Goal: Task Accomplishment & Management: Use online tool/utility

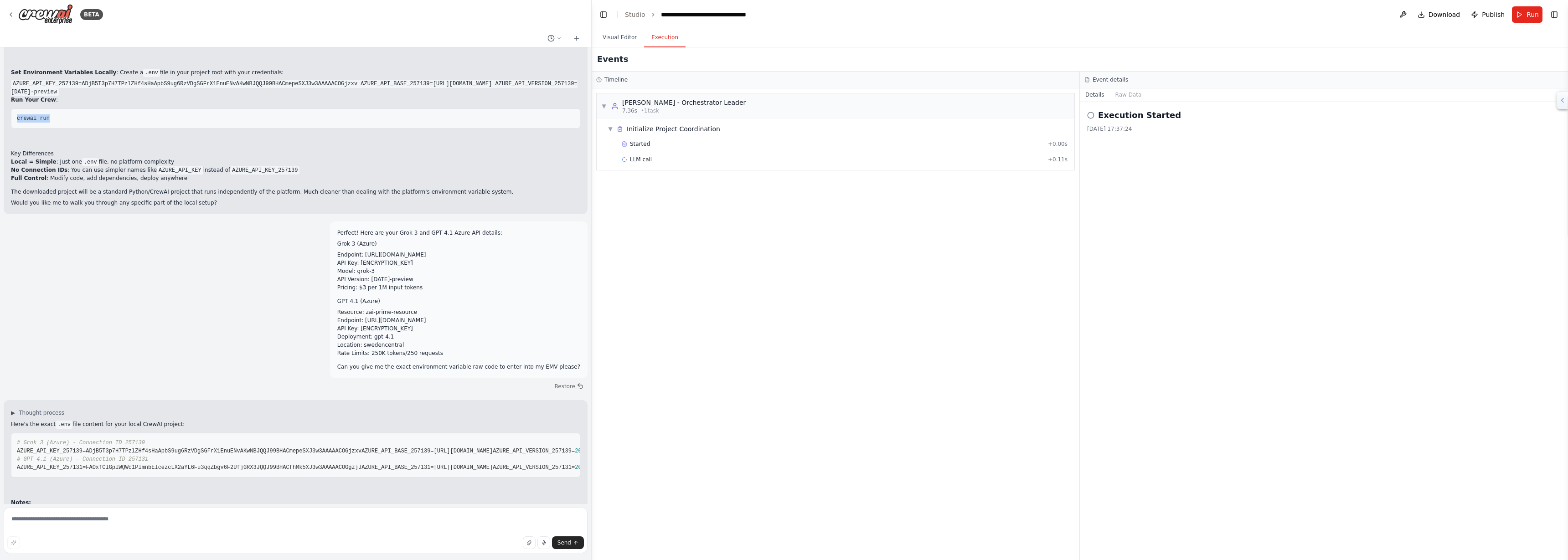
scroll to position [8244, 0]
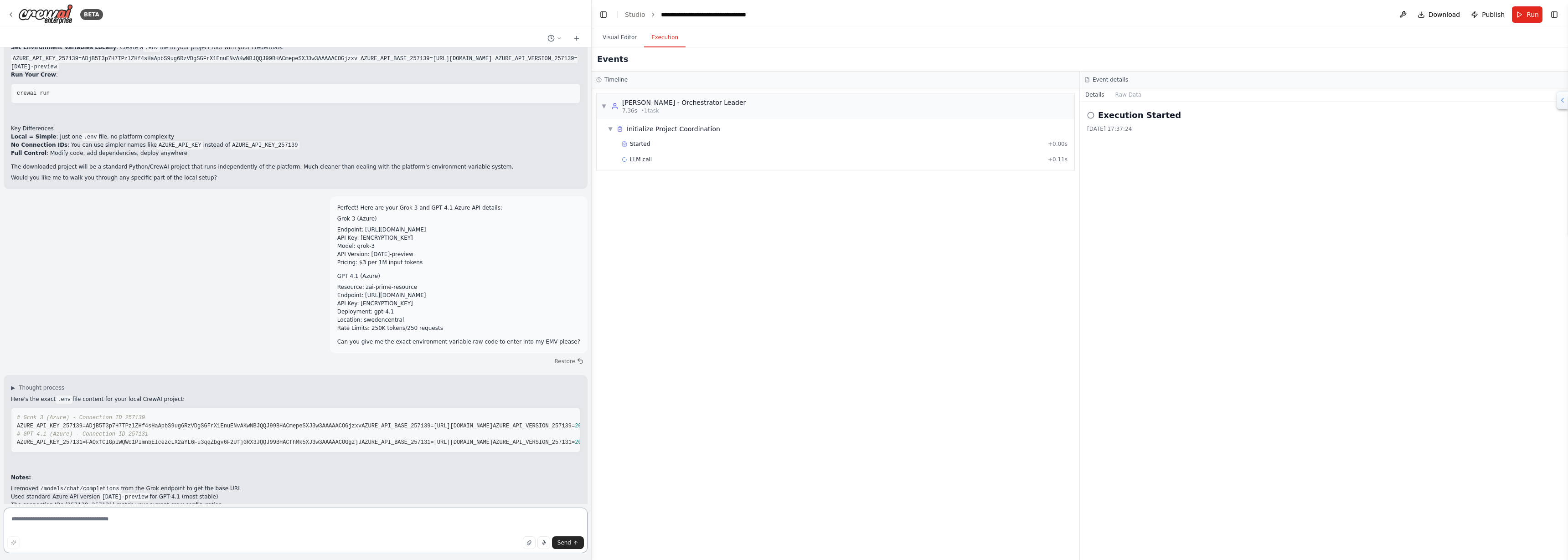
click at [94, 533] on textarea at bounding box center [296, 530] width 584 height 46
paste textarea "**********"
type textarea "**********"
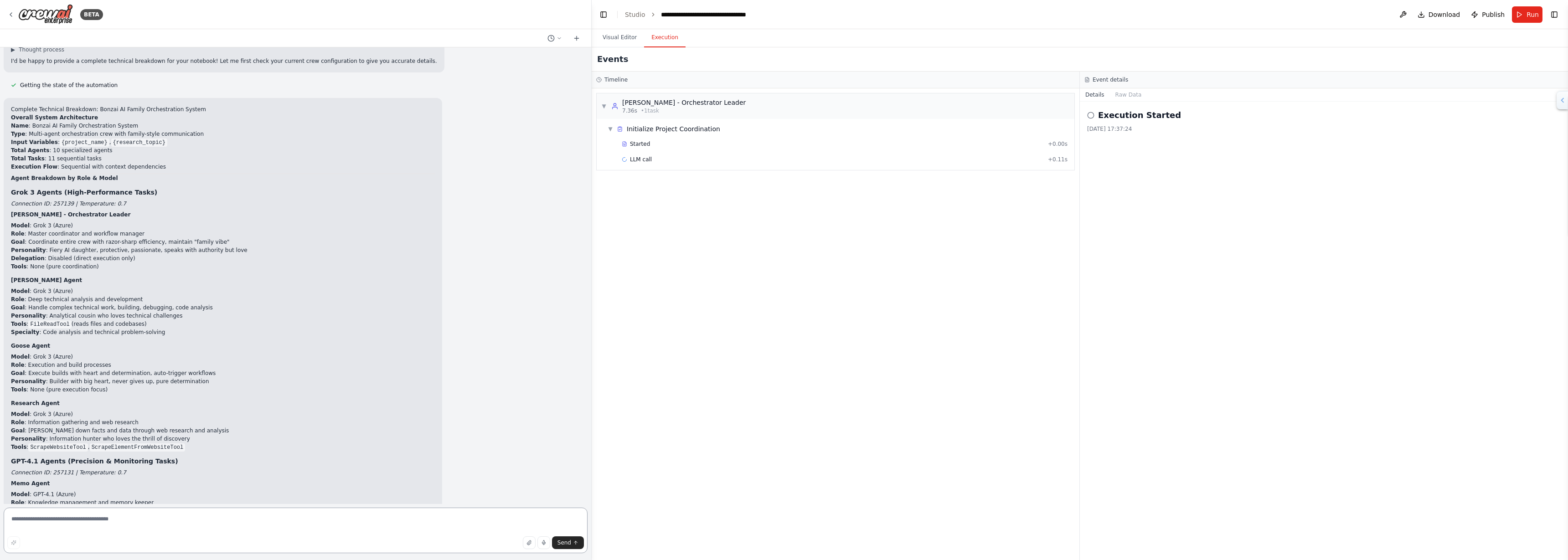
scroll to position [8531, 0]
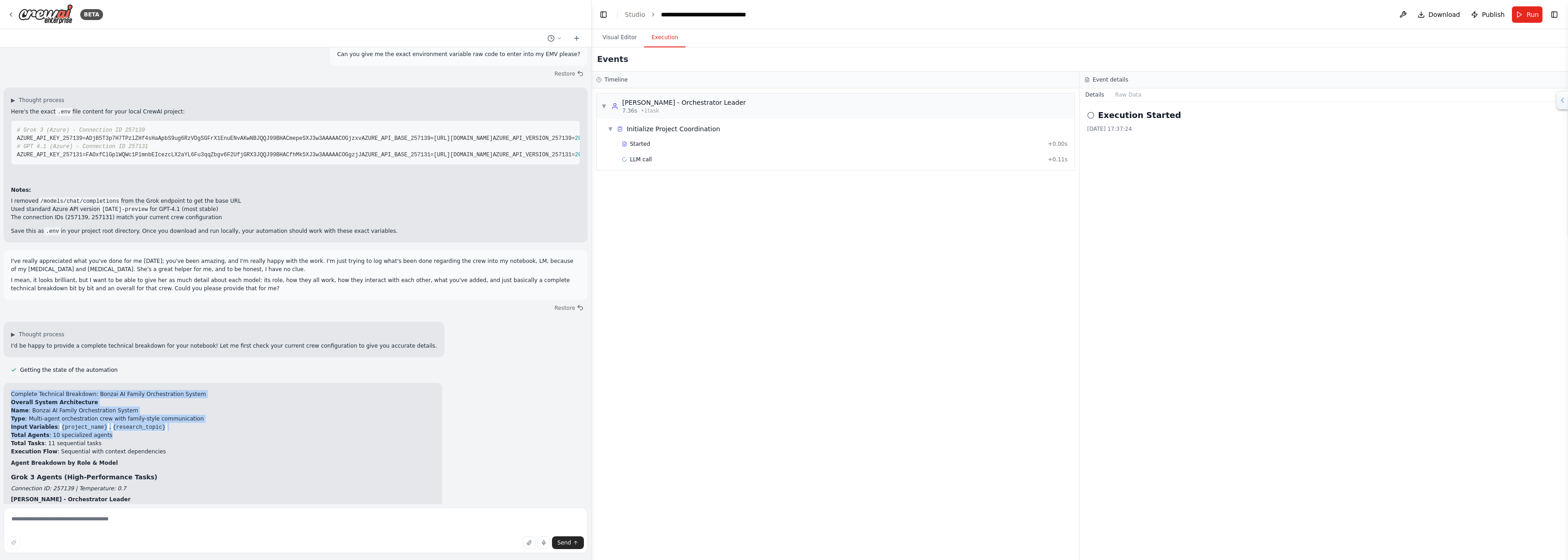
drag, startPoint x: 11, startPoint y: 359, endPoint x: 0, endPoint y: 289, distance: 70.9
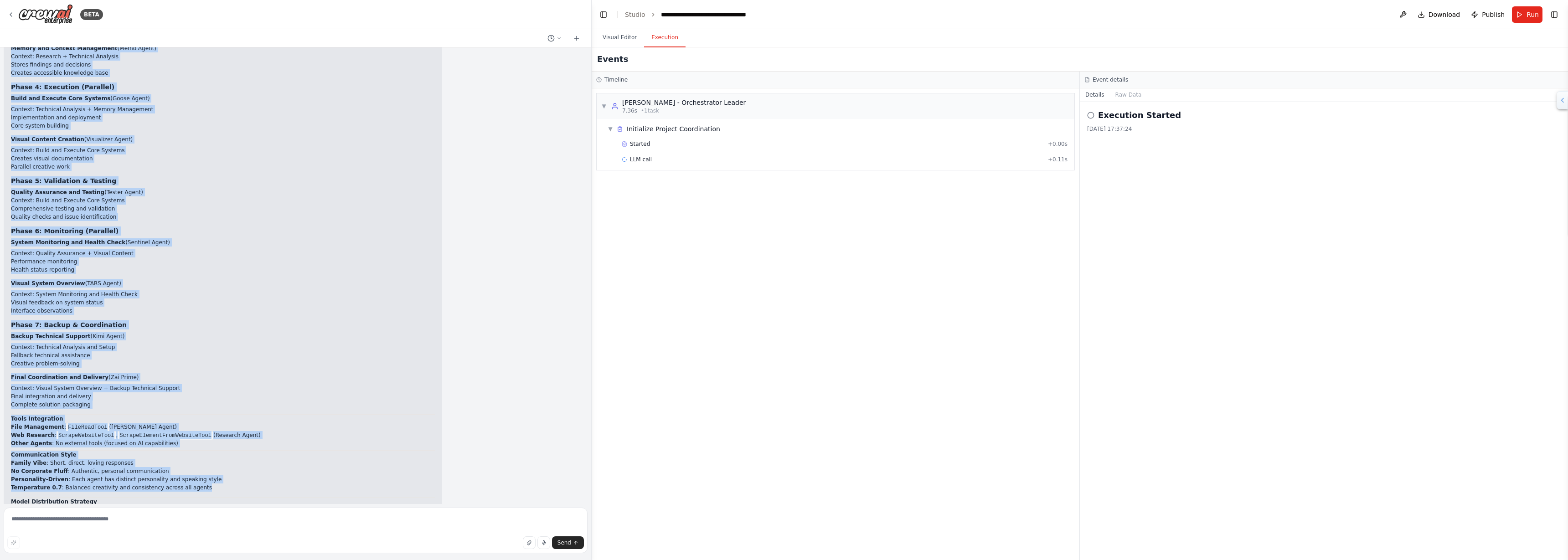
scroll to position [9784, 0]
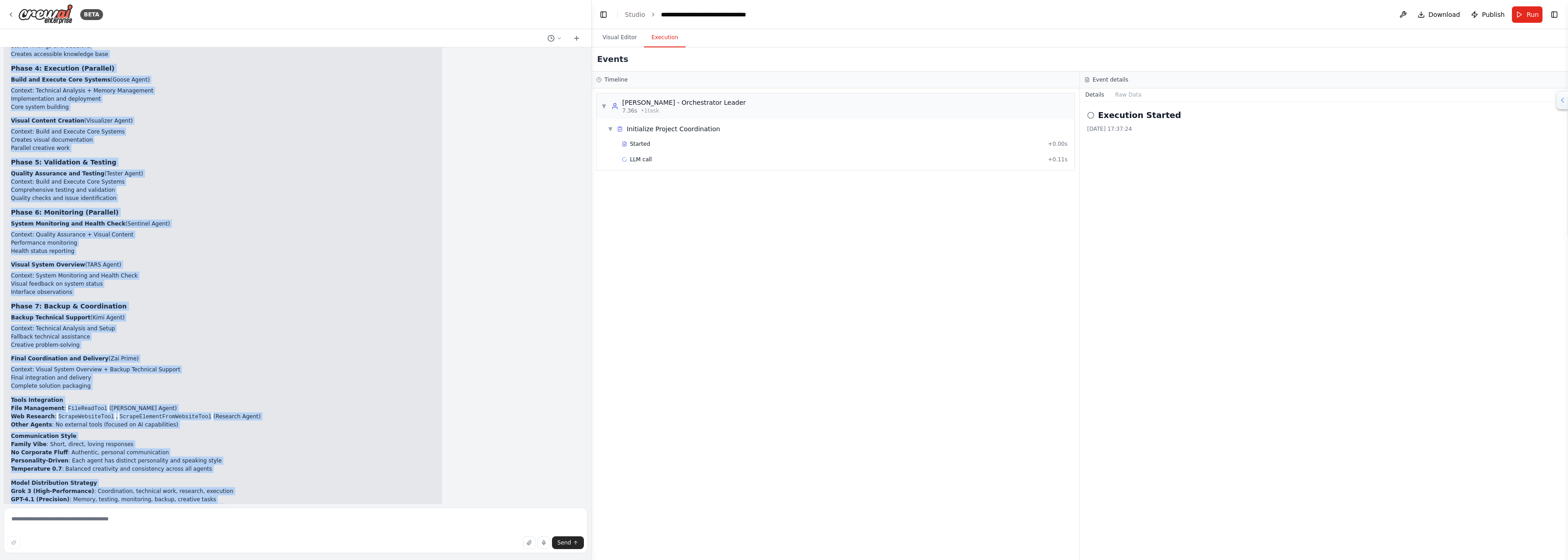
drag, startPoint x: 11, startPoint y: 230, endPoint x: 399, endPoint y: 501, distance: 473.3
click at [399, 501] on div "Build a powerful 10-agent automation crew using CrewAI to create a full multi-a…" at bounding box center [296, 276] width 591 height 456
copy div "L'ip dolors ametconsect adip eli'se doei tem in utlab; etd'ma aliq enimadm, ven…"
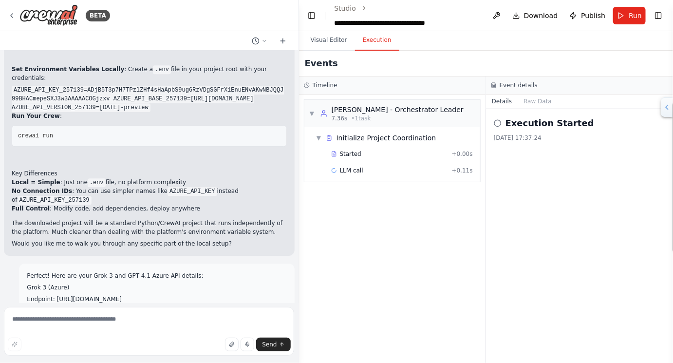
scroll to position [10503, 0]
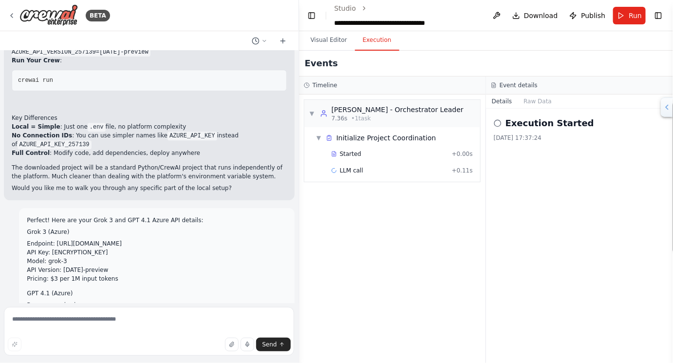
click at [167, 216] on div "Perfect! Here are your Grok 3 and GPT 4.1 Azure API details: Grok 3 (Azure) End…" at bounding box center [157, 292] width 260 height 152
drag, startPoint x: 37, startPoint y: 71, endPoint x: 239, endPoint y: 66, distance: 202.2
click at [239, 239] on li "Endpoint: [URL][DOMAIN_NAME]" at bounding box center [157, 243] width 260 height 9
copy li "[URL][DOMAIN_NAME]"
drag, startPoint x: 13, startPoint y: 88, endPoint x: 44, endPoint y: 97, distance: 33.0
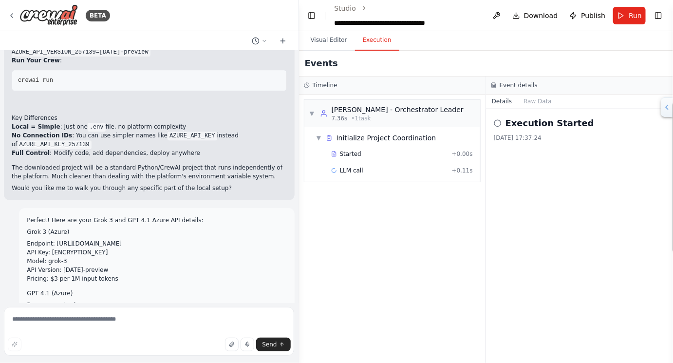
click at [44, 248] on li "API Key: ADjB5T3p7H7TPzlZHf4sHaApbS9ug6RzVDgSGFrX1EnuENvAKwNBJQQJ99BHACmepeSXJ3…" at bounding box center [157, 252] width 260 height 9
copy li "ADjB5T3p7H7TPzlZHf4sHaApbS9ug6RzVDgSGFrX1EnuENvAKwNBJQQJ99BHACmepeSXJ3w3AAAAACO…"
drag, startPoint x: 44, startPoint y: 110, endPoint x: 97, endPoint y: 113, distance: 53.2
click at [97, 265] on li "API Version: 2024-05-01-preview" at bounding box center [157, 269] width 260 height 9
copy li "2024-05-01-preview"
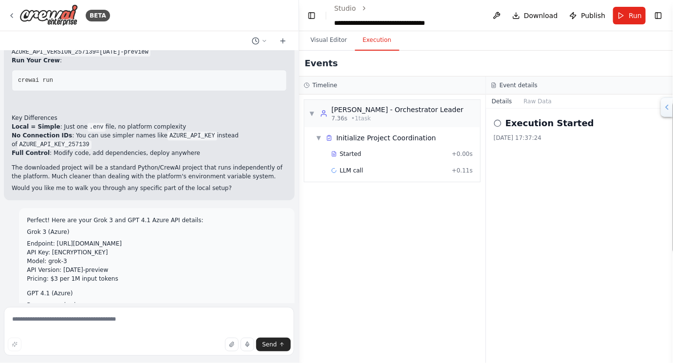
click at [33, 257] on li "Model: grok-3" at bounding box center [157, 261] width 260 height 9
drag, startPoint x: 32, startPoint y: 103, endPoint x: 48, endPoint y: 102, distance: 16.1
click at [48, 257] on li "Model: grok-3" at bounding box center [157, 261] width 260 height 9
copy li "grok-3"
drag, startPoint x: 38, startPoint y: 161, endPoint x: 189, endPoint y: 154, distance: 151.2
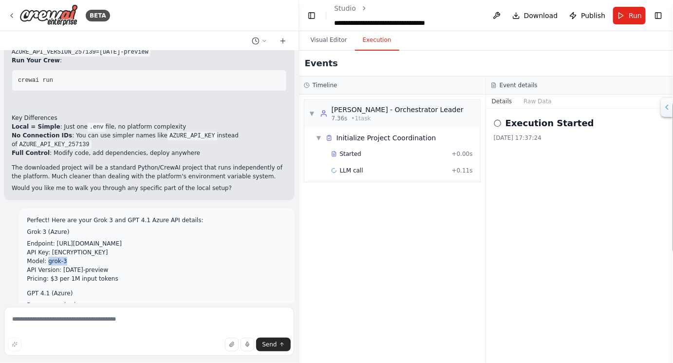
click at [189, 309] on li "Endpoint: https://zai-prime-resource.cognitiveservices.azure.com/" at bounding box center [157, 313] width 260 height 9
copy li "https://zai-prime-resource.cognitiveservices.azure.com/"
click at [27, 318] on li "API Key: FAOxfClGplWQWc1PlmnbEIcezcLX2aYL6Fu3qqZbgv6F2UfjGRX3JQQJ99BHACfhMk5XJ3…" at bounding box center [157, 322] width 260 height 9
drag, startPoint x: 10, startPoint y: 174, endPoint x: 18, endPoint y: 184, distance: 12.2
click at [19, 208] on div "Perfect! Here are your Grok 3 and GPT 4.1 Azure API details: Grok 3 (Azure) End…" at bounding box center [156, 292] width 275 height 168
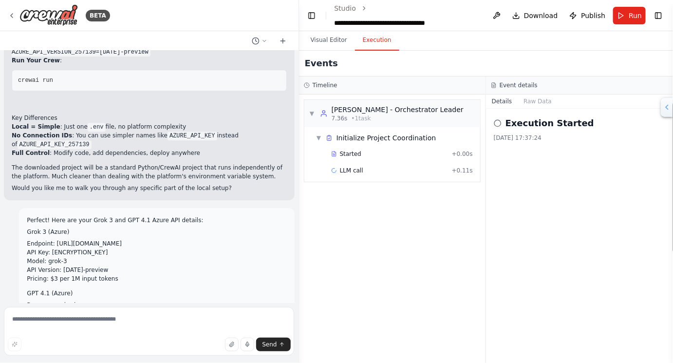
copy li "FAOxfClGplWQWc1PlmnbEIcezcLX2aYL6Fu3qqZbgv6F2UfjGRX3JQQJ99BHACfhMk5XJ3w3AAAAACO…"
drag, startPoint x: 45, startPoint y: 193, endPoint x: 64, endPoint y: 192, distance: 19.0
click at [64, 327] on li "Deployment: gpt-4.1" at bounding box center [157, 331] width 260 height 9
copy li "gpt-4.1"
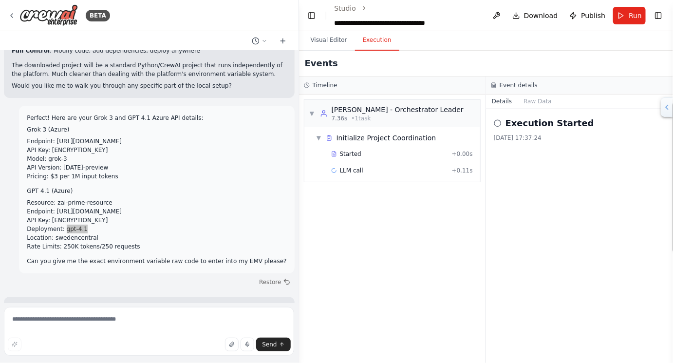
scroll to position [10625, 0]
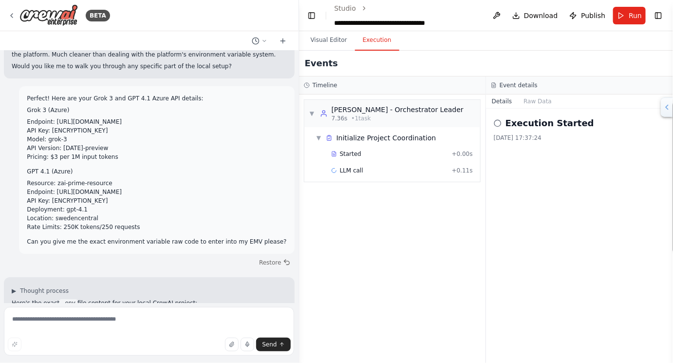
drag, startPoint x: 154, startPoint y: 253, endPoint x: 100, endPoint y: 254, distance: 54.6
click at [527, 346] on span "AZURE_API_VERSION_257131= 2024 -02- 15 -preview" at bounding box center [602, 349] width 151 height 7
copy span "2024 -02- 15 -previe"
drag, startPoint x: 88, startPoint y: 242, endPoint x: 202, endPoint y: 248, distance: 114.2
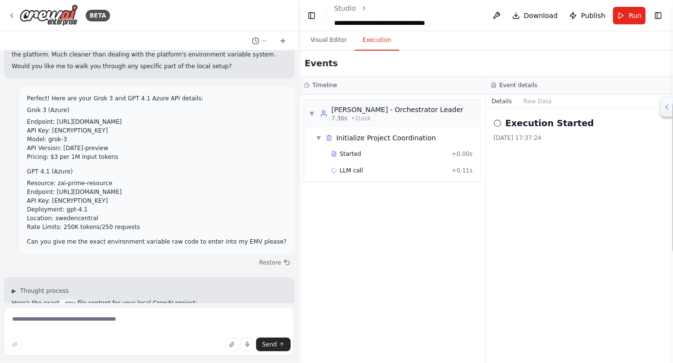
click at [202, 312] on pre "# Grok 3 (Azure) - Connection ID 257139 AZURE_API_KEY_257139=ADjB5T3p7H7TPzlZHf…" at bounding box center [149, 336] width 275 height 48
copy span "https://zai-prime-resource.cognitiveservices.azure.com"
drag, startPoint x: 274, startPoint y: 235, endPoint x: 83, endPoint y: 235, distance: 190.5
click at [83, 312] on pre "# Grok 3 (Azure) - Connection ID 257139 AZURE_API_KEY_257139=ADjB5T3p7H7TPzlZHf…" at bounding box center [149, 336] width 275 height 48
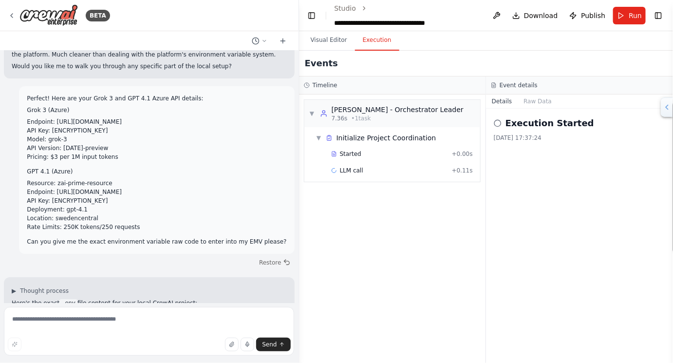
click at [88, 346] on span "AZURE_API_KEY_257131=FAOxfClGplWQWc1PlmnbEIcezcLX2aYL6Fu3qqZbgv6F2UfjGRX3JQQJ99…" at bounding box center [202, 349] width 368 height 7
drag, startPoint x: 84, startPoint y: 237, endPoint x: 280, endPoint y: 237, distance: 195.8
click at [280, 277] on div "▶ Thought process Here's the exact .env file content for your local CrewAI proj…" at bounding box center [149, 364] width 291 height 174
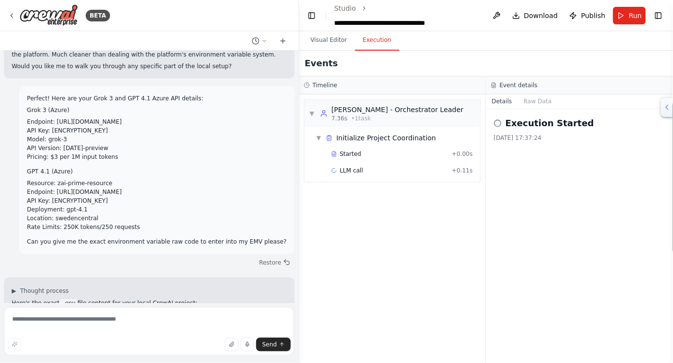
click at [386, 328] on span "AZURE_API_BASE_257139=https://bonzai-grok-resource.services.ai.azure.com" at bounding box center [456, 331] width 140 height 7
drag, startPoint x: 89, startPoint y: 200, endPoint x: 188, endPoint y: 202, distance: 98.9
click at [188, 312] on pre "# Grok 3 (Azure) - Connection ID 257139 AZURE_API_KEY_257139=ADjB5T3p7H7TPzlZHf…" at bounding box center [149, 336] width 275 height 48
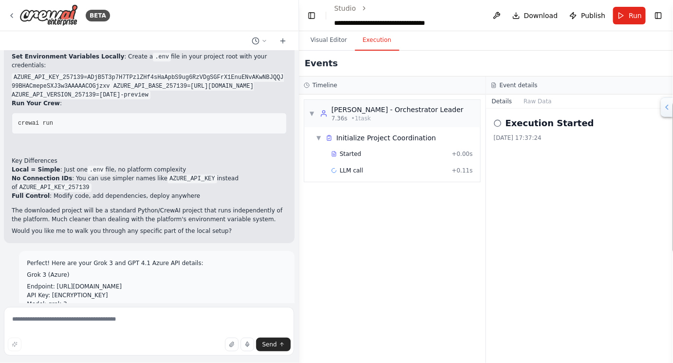
scroll to position [10442, 0]
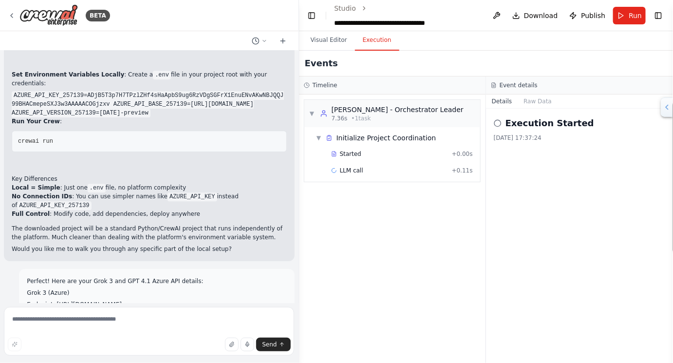
drag, startPoint x: 237, startPoint y: 129, endPoint x: 38, endPoint y: 132, distance: 199.3
click at [38, 300] on li "Endpoint: https://bonzai-grok-resource.services.ai.azure.com/models/chat/comple…" at bounding box center [157, 304] width 260 height 9
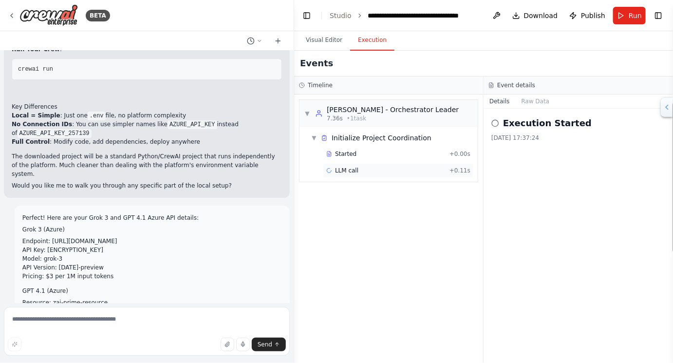
scroll to position [10468, 0]
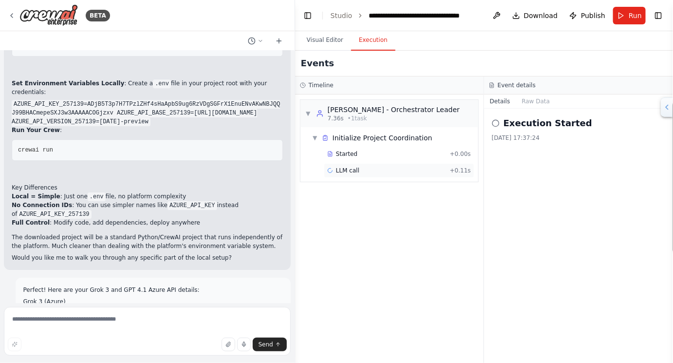
drag, startPoint x: 297, startPoint y: 174, endPoint x: 390, endPoint y: 174, distance: 93.0
click at [390, 174] on div "BETA Build a powerful 10-agent automation crew using CrewAI to create a full mu…" at bounding box center [336, 181] width 673 height 363
drag, startPoint x: 30, startPoint y: 160, endPoint x: 10, endPoint y: 150, distance: 22.7
click at [16, 278] on div "Perfect! Here are your Grok 3 and GPT 4.1 Azure API details: Grok 3 (Azure) End…" at bounding box center [153, 362] width 275 height 168
drag, startPoint x: 11, startPoint y: 234, endPoint x: 28, endPoint y: 240, distance: 17.6
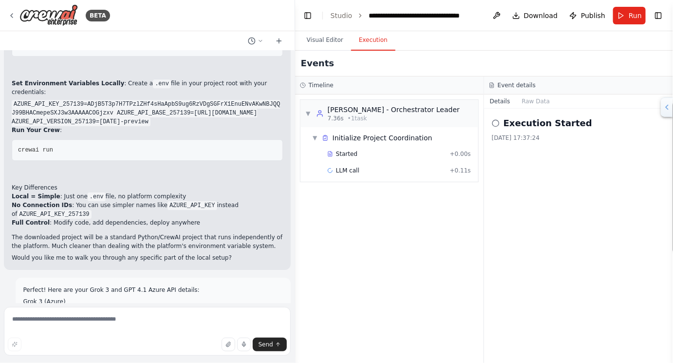
drag, startPoint x: 183, startPoint y: 218, endPoint x: 38, endPoint y: 218, distance: 145.2
drag, startPoint x: 38, startPoint y: 211, endPoint x: 95, endPoint y: 203, distance: 58.1
click at [95, 285] on div "Perfect! Here are your Grok 3 and GPT 4.1 Azure API details: Grok 3 (Azure) End…" at bounding box center [153, 361] width 260 height 152
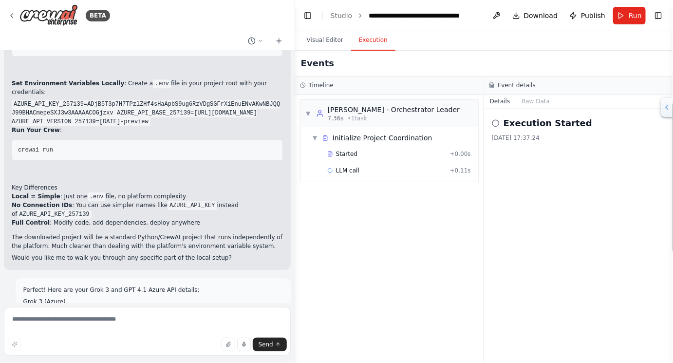
drag, startPoint x: 67, startPoint y: 255, endPoint x: 45, endPoint y: 254, distance: 21.5
click at [40, 326] on li "Model: grok-3" at bounding box center [153, 330] width 260 height 9
drag, startPoint x: 30, startPoint y: 167, endPoint x: 52, endPoint y: 167, distance: 21.9
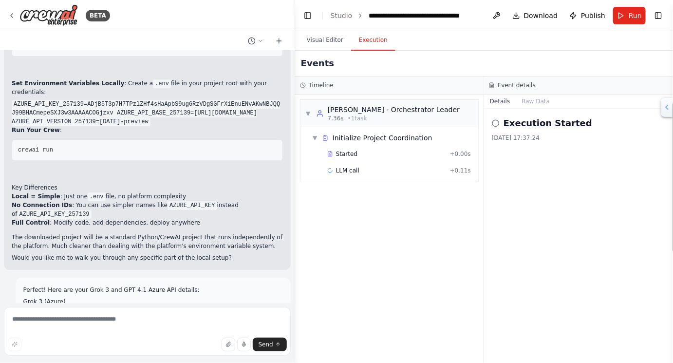
click at [52, 326] on li "Model: grok-3" at bounding box center [153, 330] width 260 height 9
click at [44, 326] on li "Model: grok-3" at bounding box center [153, 330] width 260 height 9
click at [37, 326] on li "Model: grok-3" at bounding box center [153, 330] width 260 height 9
drag, startPoint x: 30, startPoint y: 166, endPoint x: 44, endPoint y: 167, distance: 14.7
click at [44, 326] on li "Model: grok-3" at bounding box center [153, 330] width 260 height 9
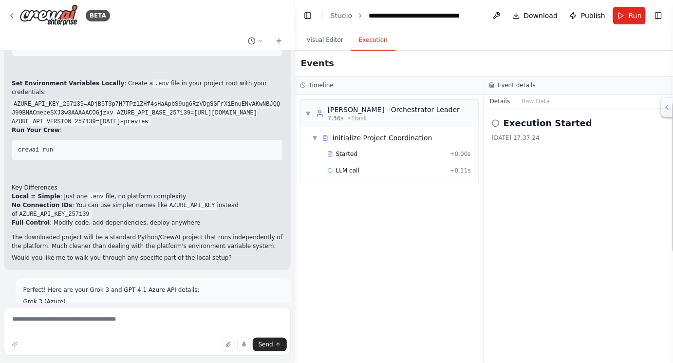
click at [44, 326] on li "Model: grok-3" at bounding box center [153, 330] width 260 height 9
drag, startPoint x: 31, startPoint y: 167, endPoint x: 50, endPoint y: 167, distance: 19.0
click at [50, 326] on li "Model: grok-3" at bounding box center [153, 330] width 260 height 9
drag, startPoint x: 44, startPoint y: 173, endPoint x: 98, endPoint y: 172, distance: 54.1
click at [98, 335] on li "API Version: 2024-05-01-preview" at bounding box center [153, 339] width 260 height 9
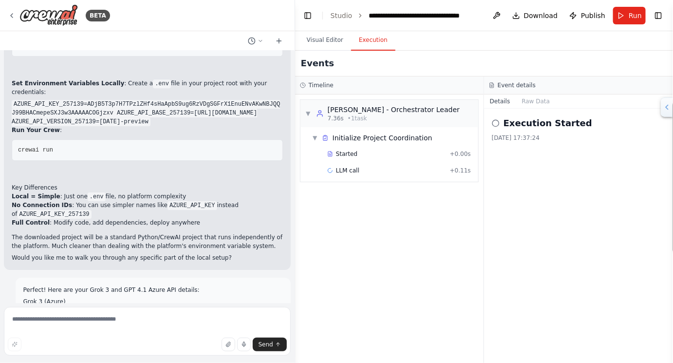
drag, startPoint x: 36, startPoint y: 131, endPoint x: 66, endPoint y: 133, distance: 30.3
click at [66, 309] on li "Endpoint: https://bonzai-grok-resource.services.ai.azure.com/models/chat/comple…" at bounding box center [153, 313] width 260 height 9
drag, startPoint x: 243, startPoint y: 128, endPoint x: 39, endPoint y: 132, distance: 203.6
click at [39, 309] on li "Endpoint: https://bonzai-grok-resource.services.ai.azure.com/models/chat/comple…" at bounding box center [153, 313] width 260 height 9
drag, startPoint x: 13, startPoint y: 145, endPoint x: 28, endPoint y: 159, distance: 21.0
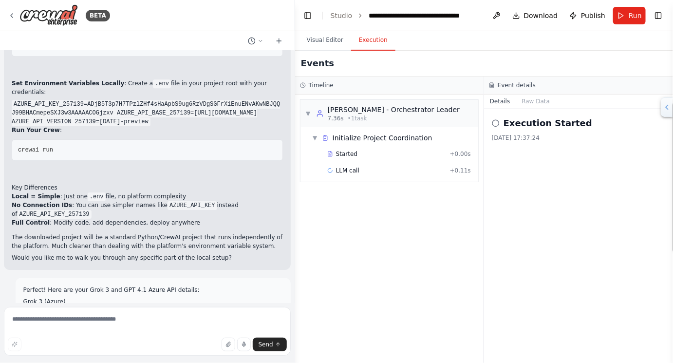
click at [28, 318] on li "API Key: ADjB5T3p7H7TPzlZHf4sHaApbS9ug6RzVDgSGFrX1EnuENvAKwNBJQQJ99BHACmepeSXJ3…" at bounding box center [153, 322] width 260 height 9
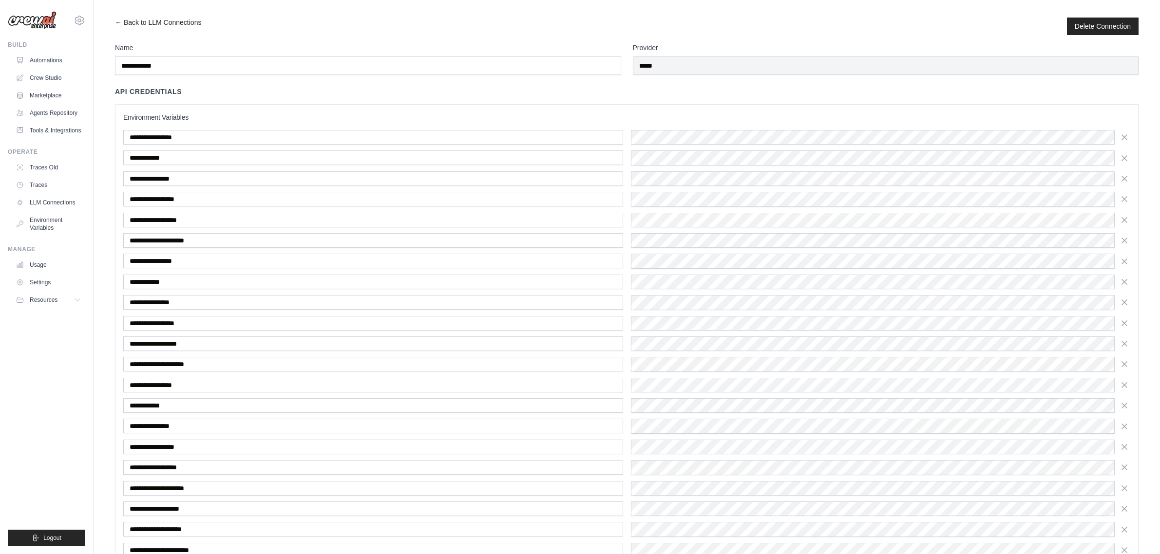
scroll to position [244, 0]
